Goal: Information Seeking & Learning: Learn about a topic

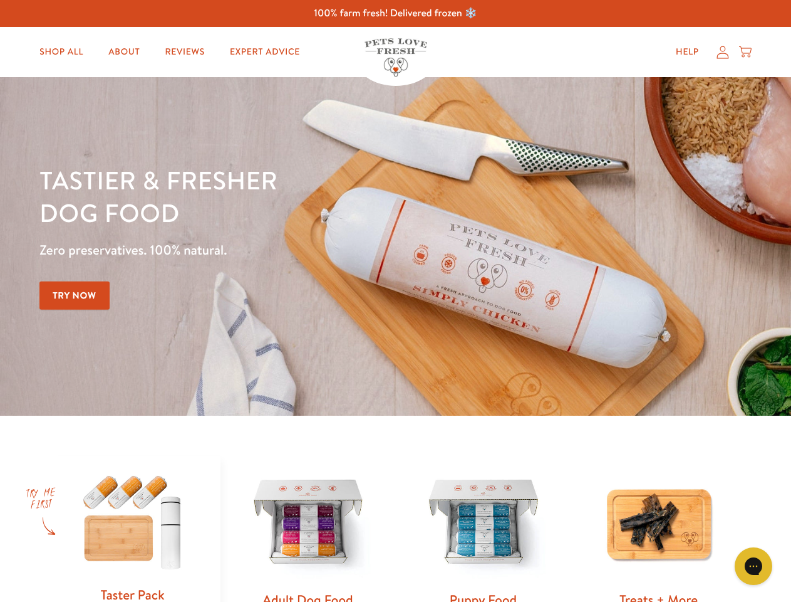
click at [395, 301] on div "Tastier & fresher dog food Zero preservatives. 100% natural. Try Now" at bounding box center [276, 246] width 475 height 165
click at [754, 566] on icon "Open gorgias live chat" at bounding box center [754, 566] width 12 height 12
